Goal: Transaction & Acquisition: Download file/media

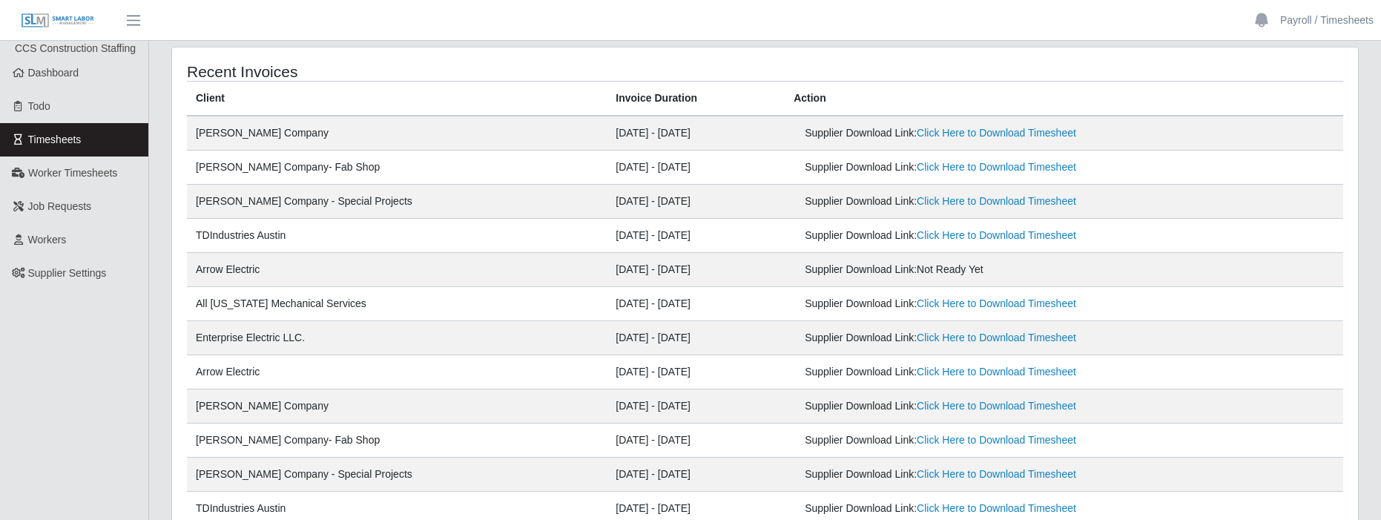
click at [1204, 265] on td "Supplier Download Link: Not Ready Yet" at bounding box center [1064, 270] width 558 height 34
drag, startPoint x: 948, startPoint y: 265, endPoint x: 753, endPoint y: 277, distance: 196.1
click at [785, 277] on td "Supplier Download Link: Not Ready Yet" at bounding box center [1064, 270] width 558 height 34
